Goal: Transaction & Acquisition: Register for event/course

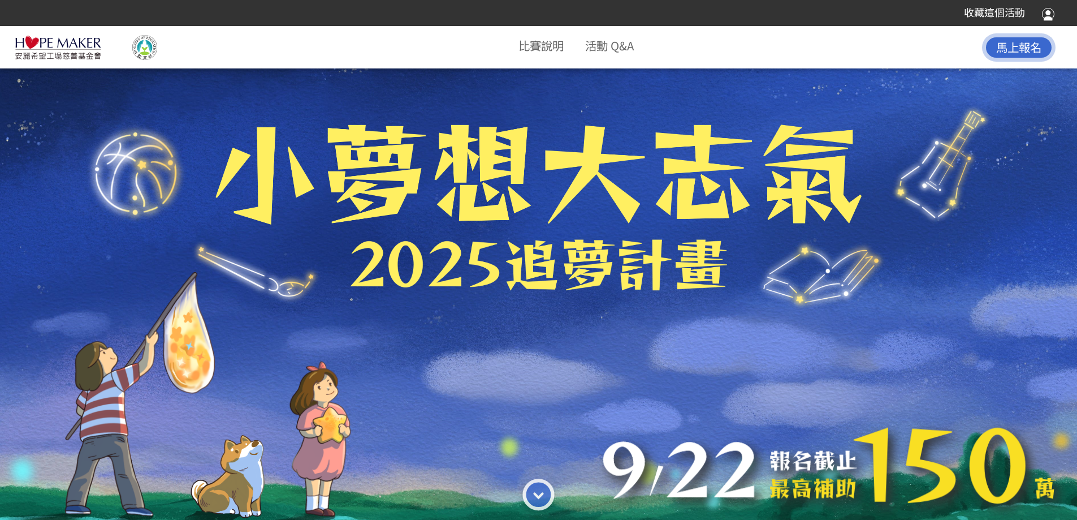
click at [561, 48] on span "馬上報名" at bounding box center [1018, 46] width 45 height 17
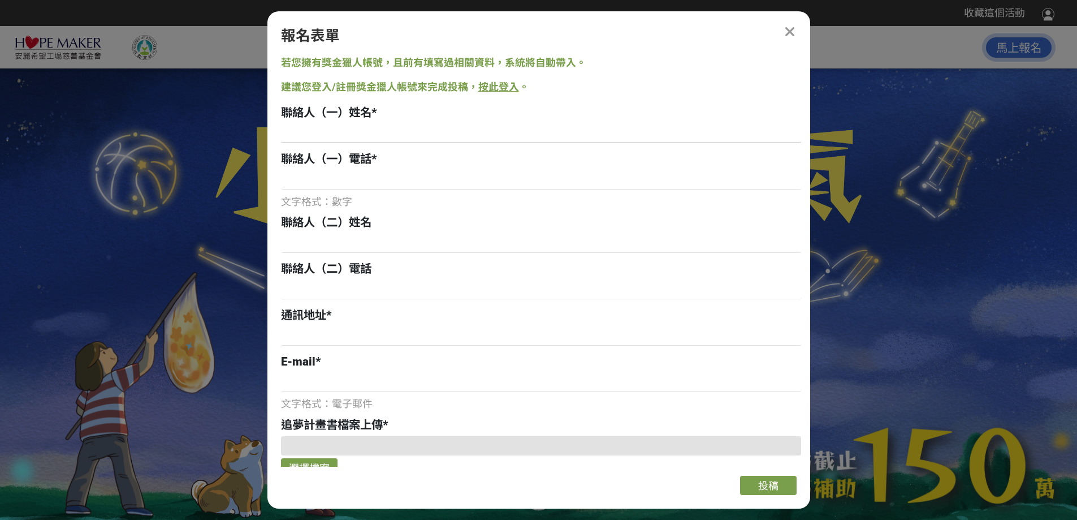
click at [413, 131] on input at bounding box center [541, 133] width 520 height 19
click at [491, 87] on link "按此登入" at bounding box center [498, 87] width 41 height 12
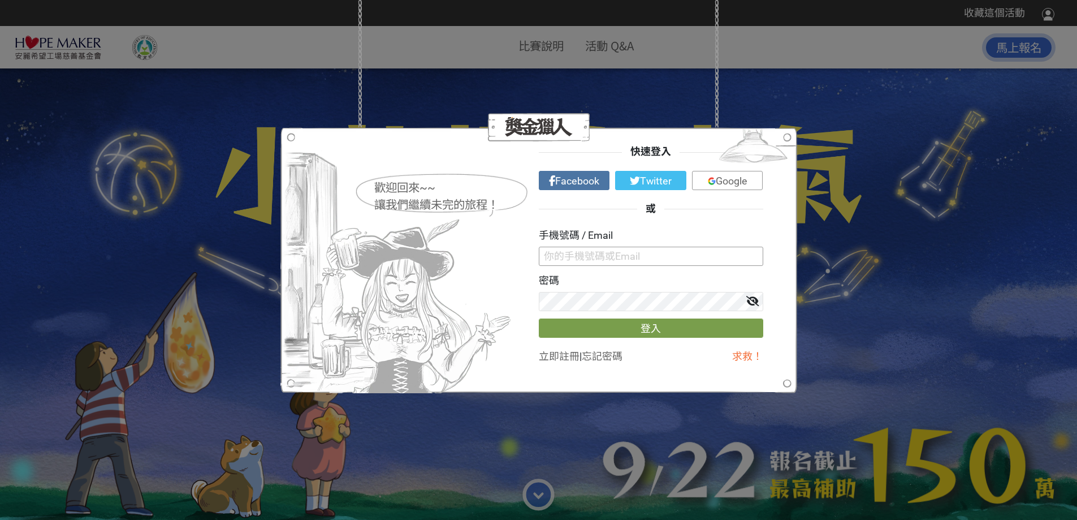
click at [561, 256] on input "text" at bounding box center [651, 256] width 225 height 19
drag, startPoint x: 670, startPoint y: 254, endPoint x: 497, endPoint y: 271, distance: 173.3
click at [500, 275] on div "歡迎回來~~ 讓我們繼續未完的旅程！ 快速登入 Facebook Twitter Google 或 手機號碼 / Email [EMAIL_ADDRESS][…" at bounding box center [538, 259] width 449 height 231
type input "0"
drag, startPoint x: 577, startPoint y: 253, endPoint x: 482, endPoint y: 217, distance: 101.7
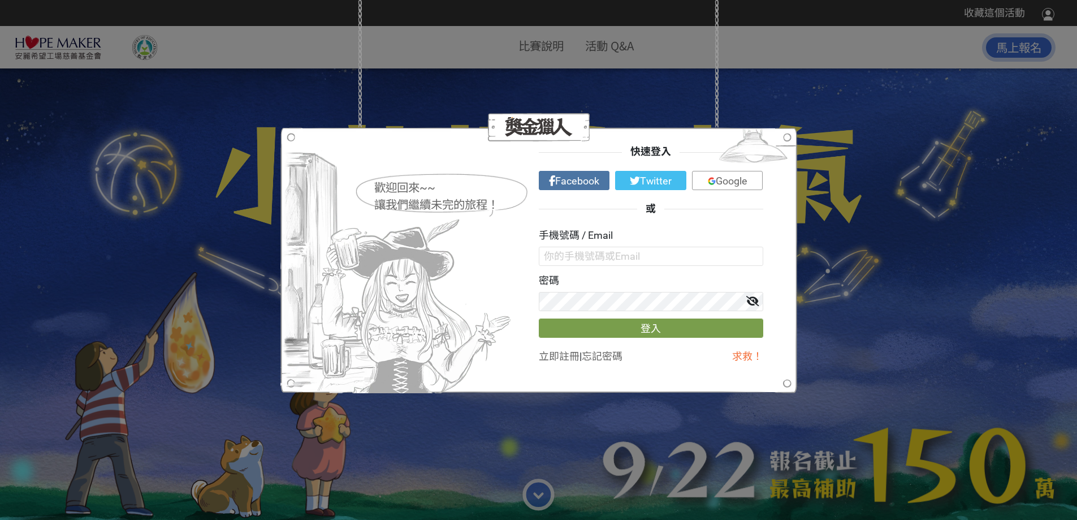
click at [482, 217] on div "歡迎回來~~ 讓我們繼續未完的旅程！" at bounding box center [441, 194] width 175 height 45
click at [561, 256] on input "text" at bounding box center [651, 256] width 225 height 19
type input "[EMAIL_ADDRESS][DOMAIN_NAME]"
click at [561, 338] on link "立即註冊" at bounding box center [559, 356] width 41 height 12
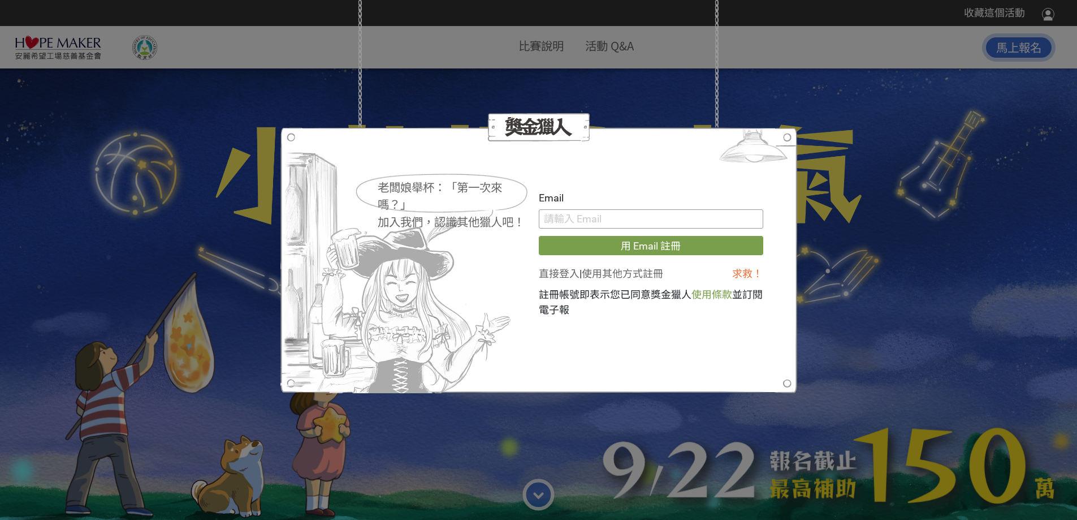
click at [561, 218] on input "text" at bounding box center [651, 218] width 225 height 19
type input "[EMAIL_ADDRESS][DOMAIN_NAME]"
click at [561, 244] on button "用 Email 註冊" at bounding box center [651, 245] width 225 height 19
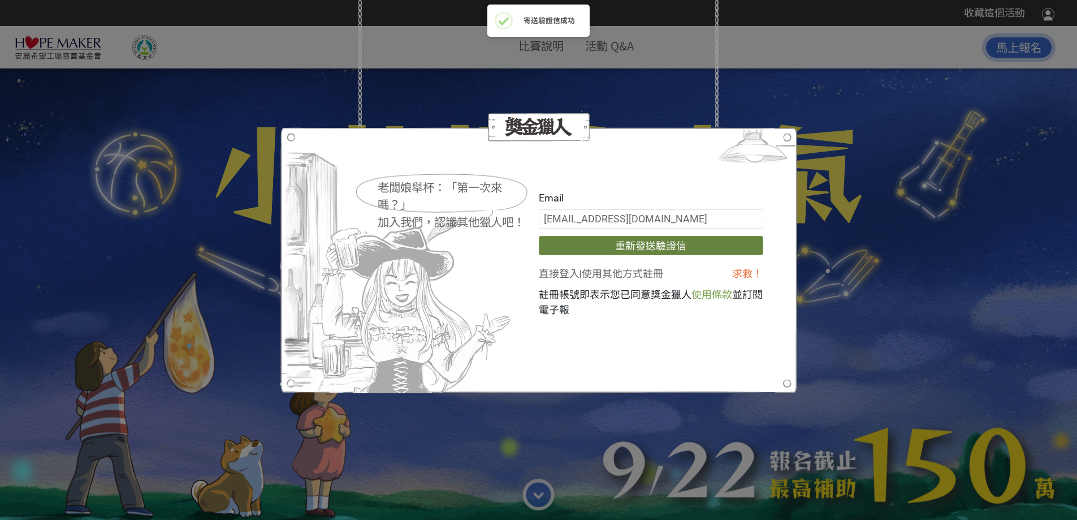
click at [561, 247] on button "重新發送驗證信" at bounding box center [651, 245] width 225 height 19
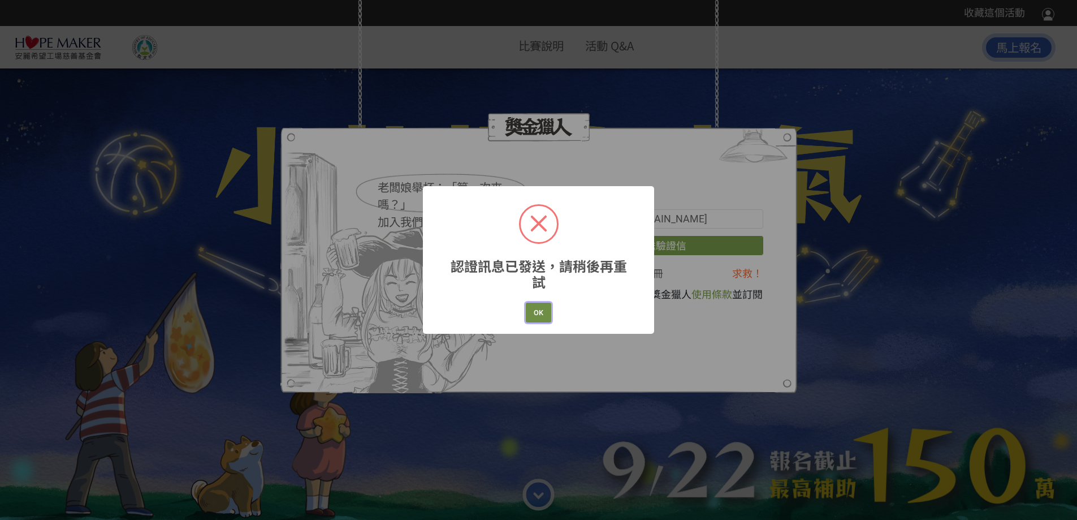
click at [541, 312] on button "OK" at bounding box center [538, 313] width 25 height 20
